Goal: Information Seeking & Learning: Learn about a topic

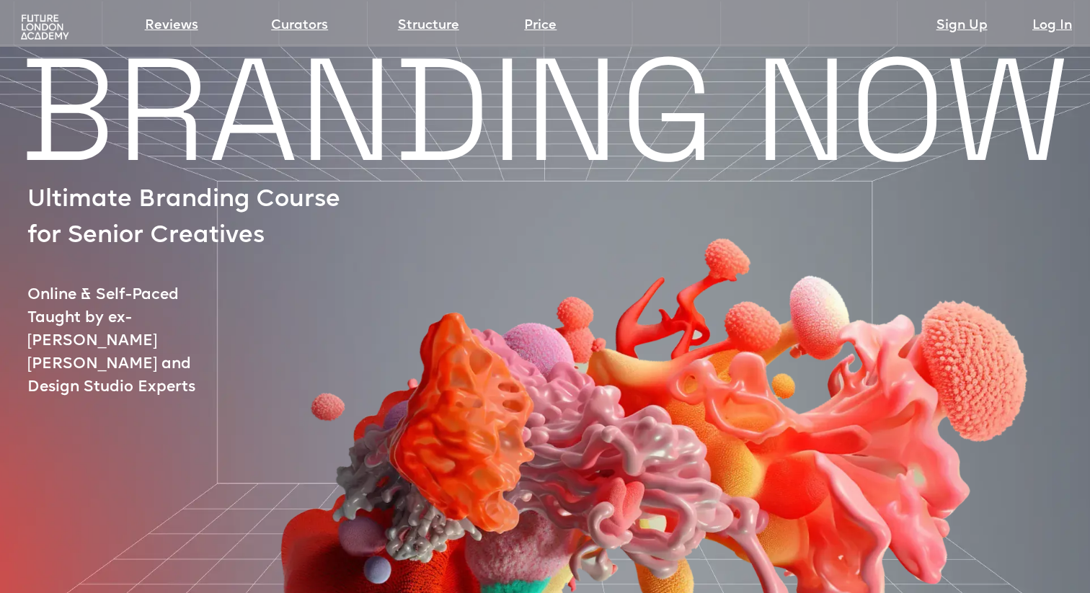
click at [50, 30] on img at bounding box center [44, 27] width 53 height 27
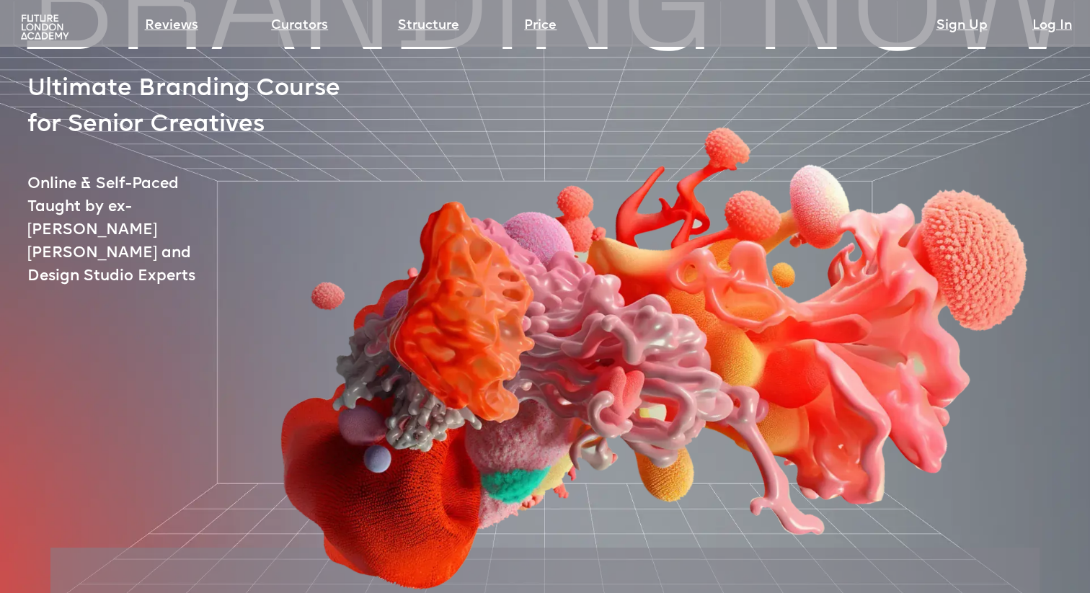
scroll to position [115, 0]
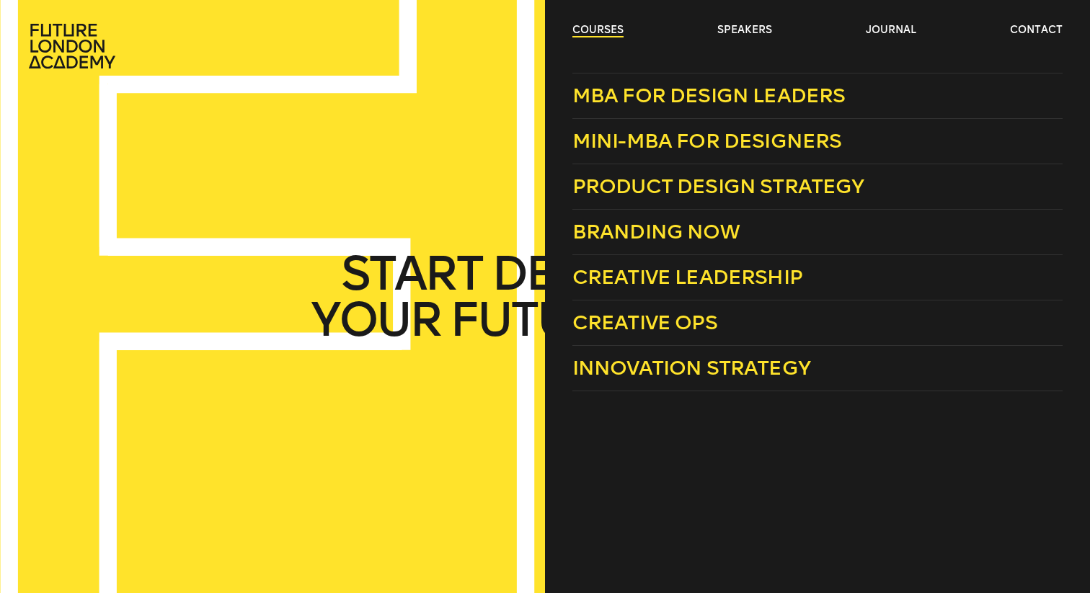
click at [588, 34] on link "courses" at bounding box center [598, 30] width 51 height 14
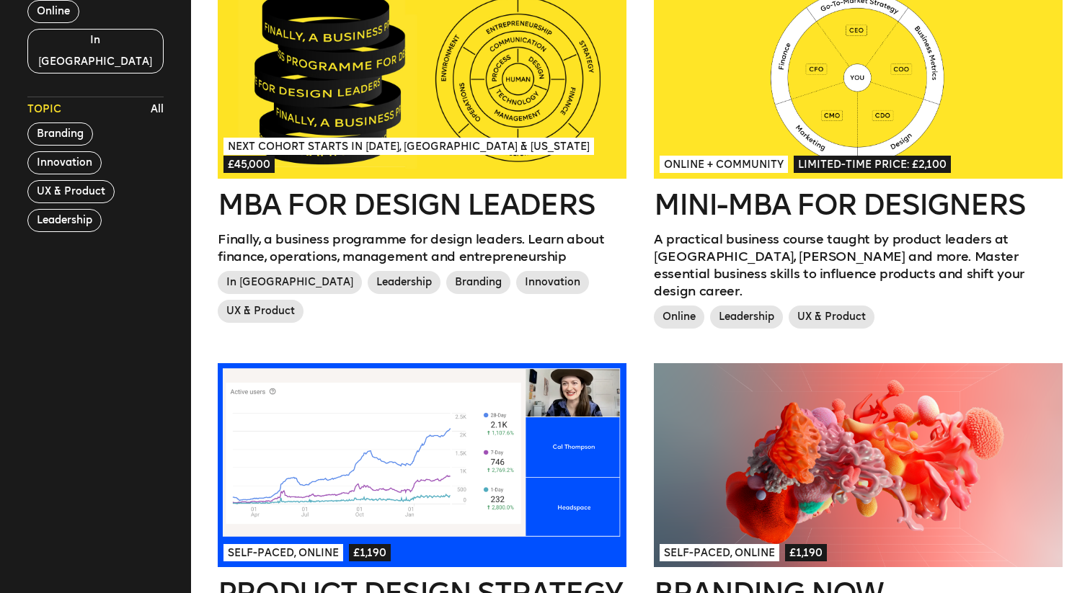
scroll to position [468, 0]
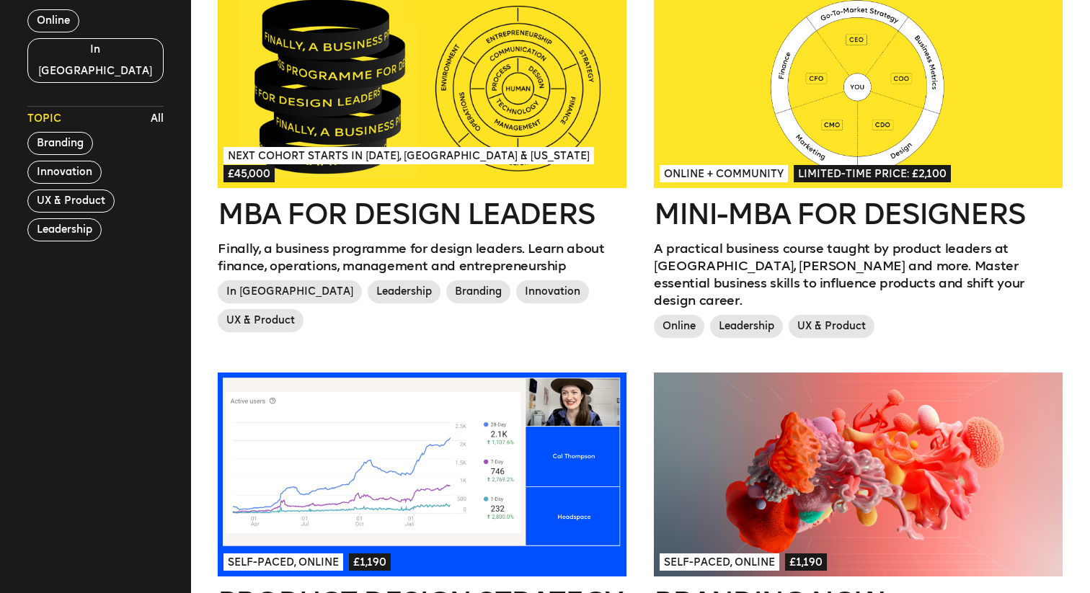
click at [888, 225] on h2 "Mini-MBA for Designers" at bounding box center [858, 214] width 409 height 29
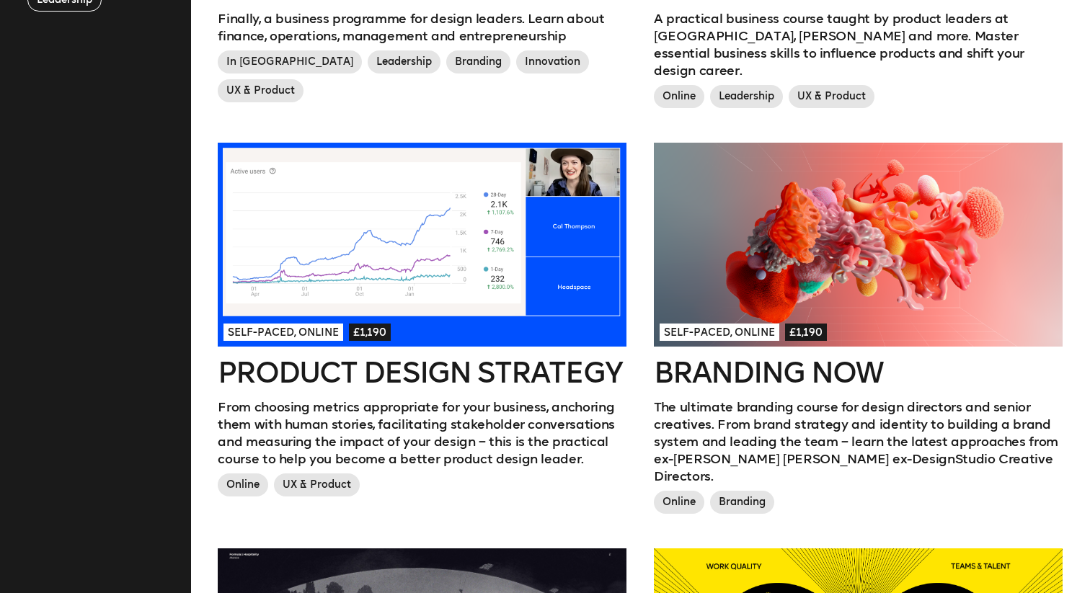
scroll to position [699, 0]
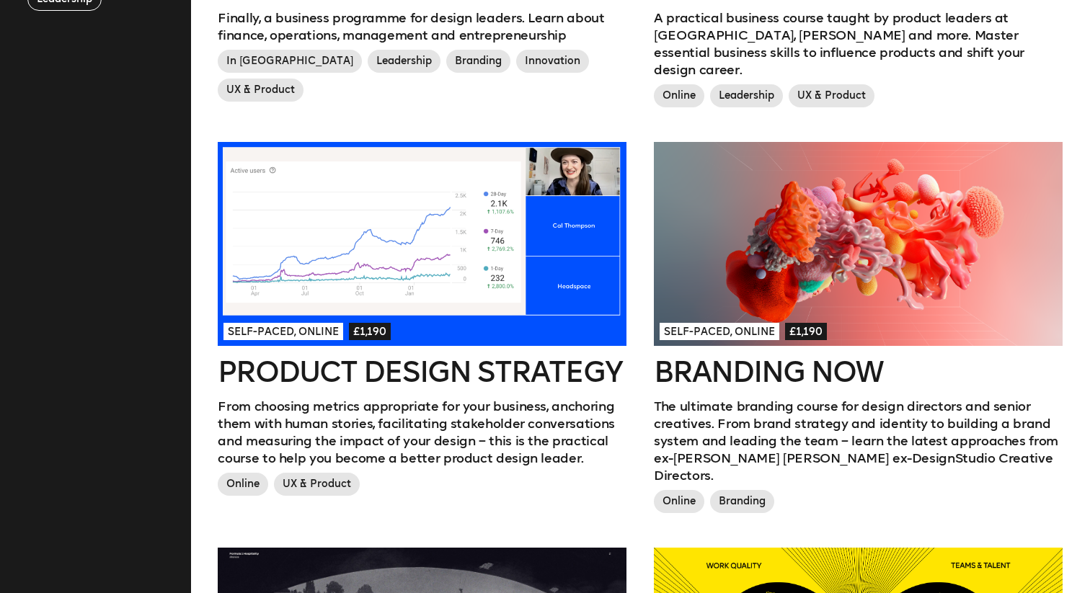
click at [784, 230] on div at bounding box center [858, 244] width 409 height 205
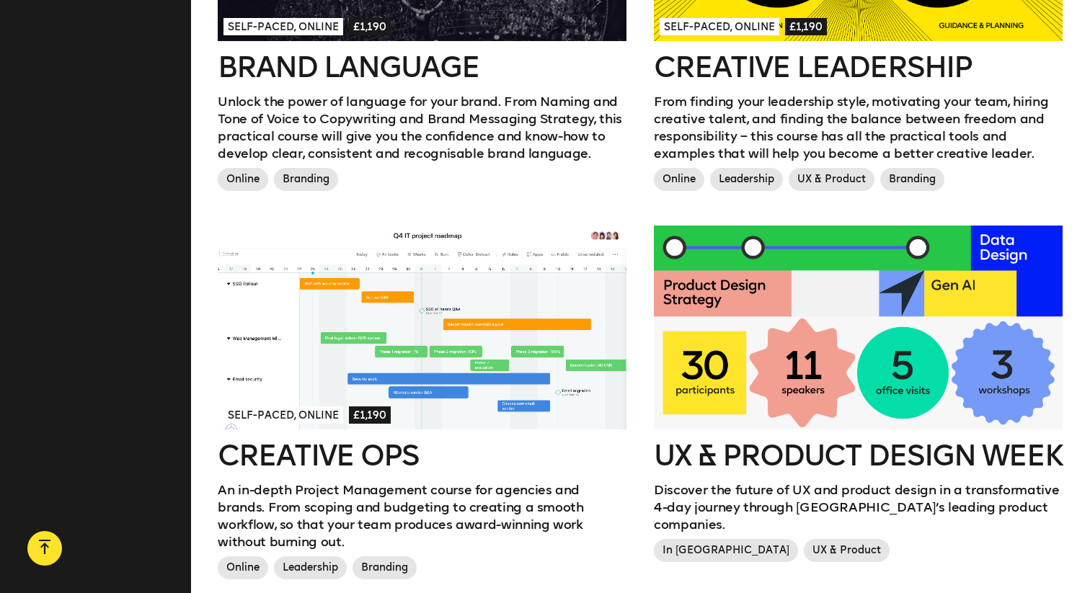
scroll to position [1672, 0]
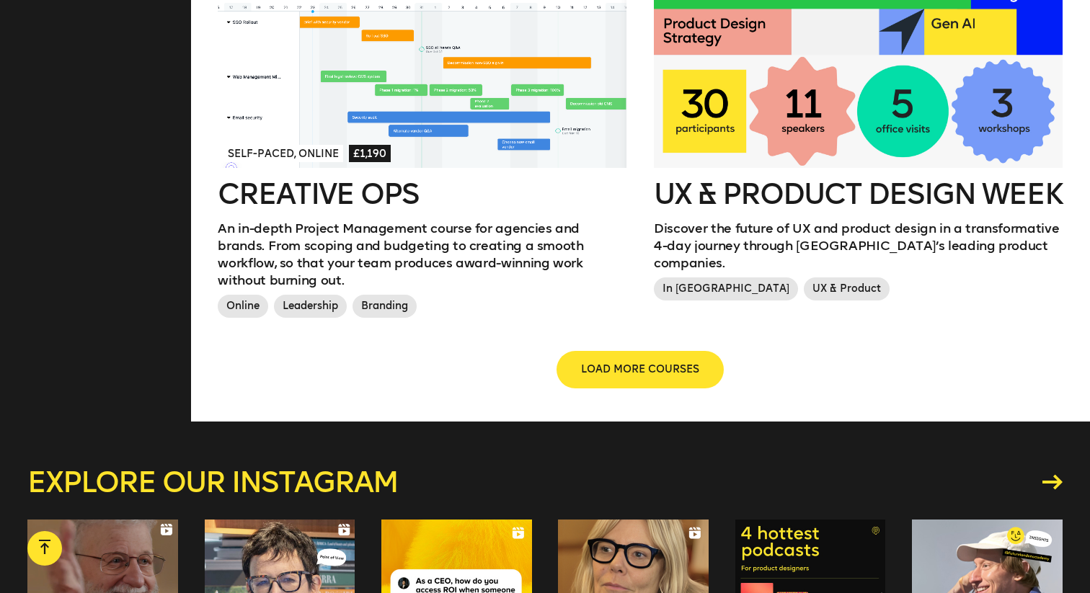
click at [688, 363] on span "LOAD MORE COURSES" at bounding box center [640, 370] width 118 height 14
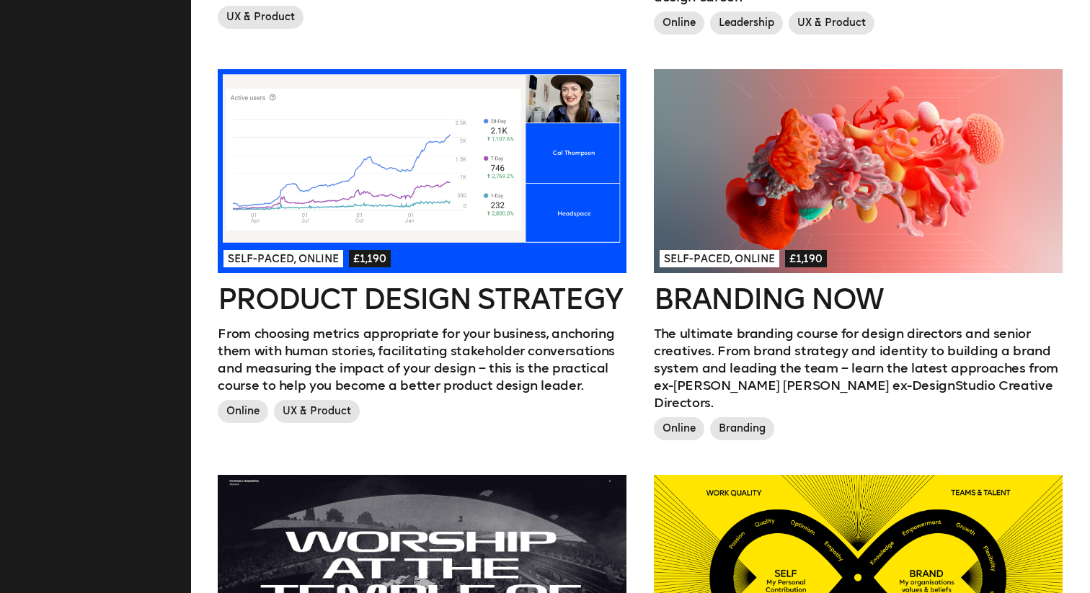
scroll to position [746, 0]
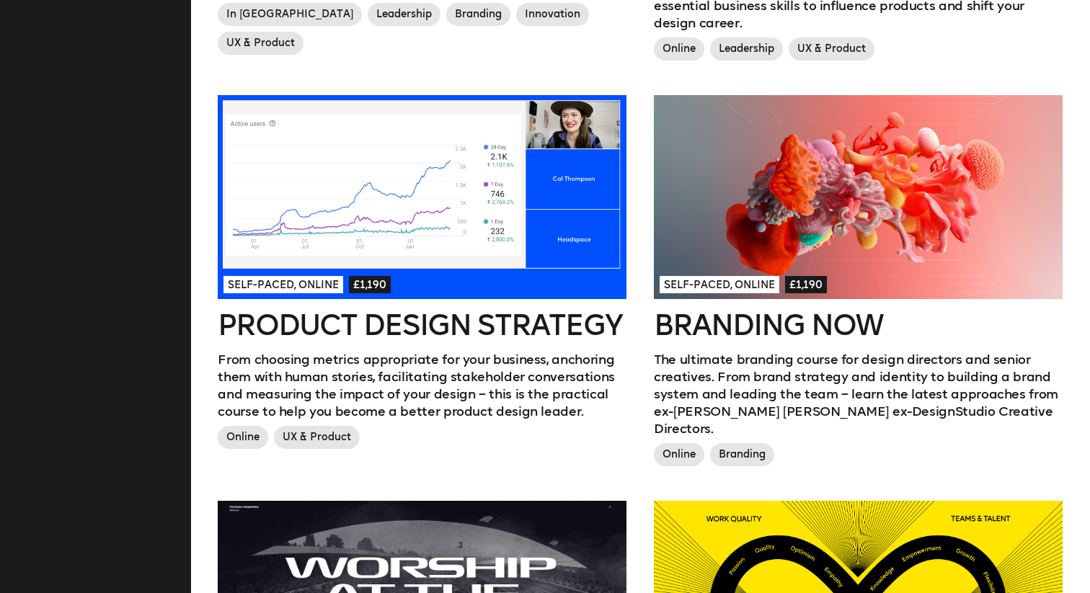
click at [724, 206] on div at bounding box center [858, 197] width 409 height 205
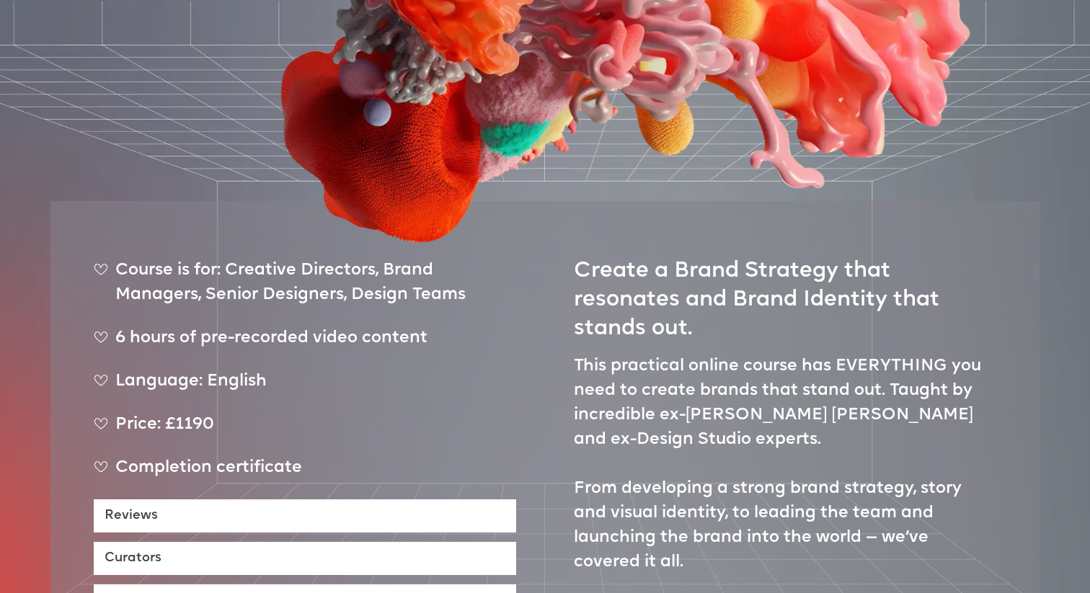
scroll to position [534, 0]
